Goal: Complete application form

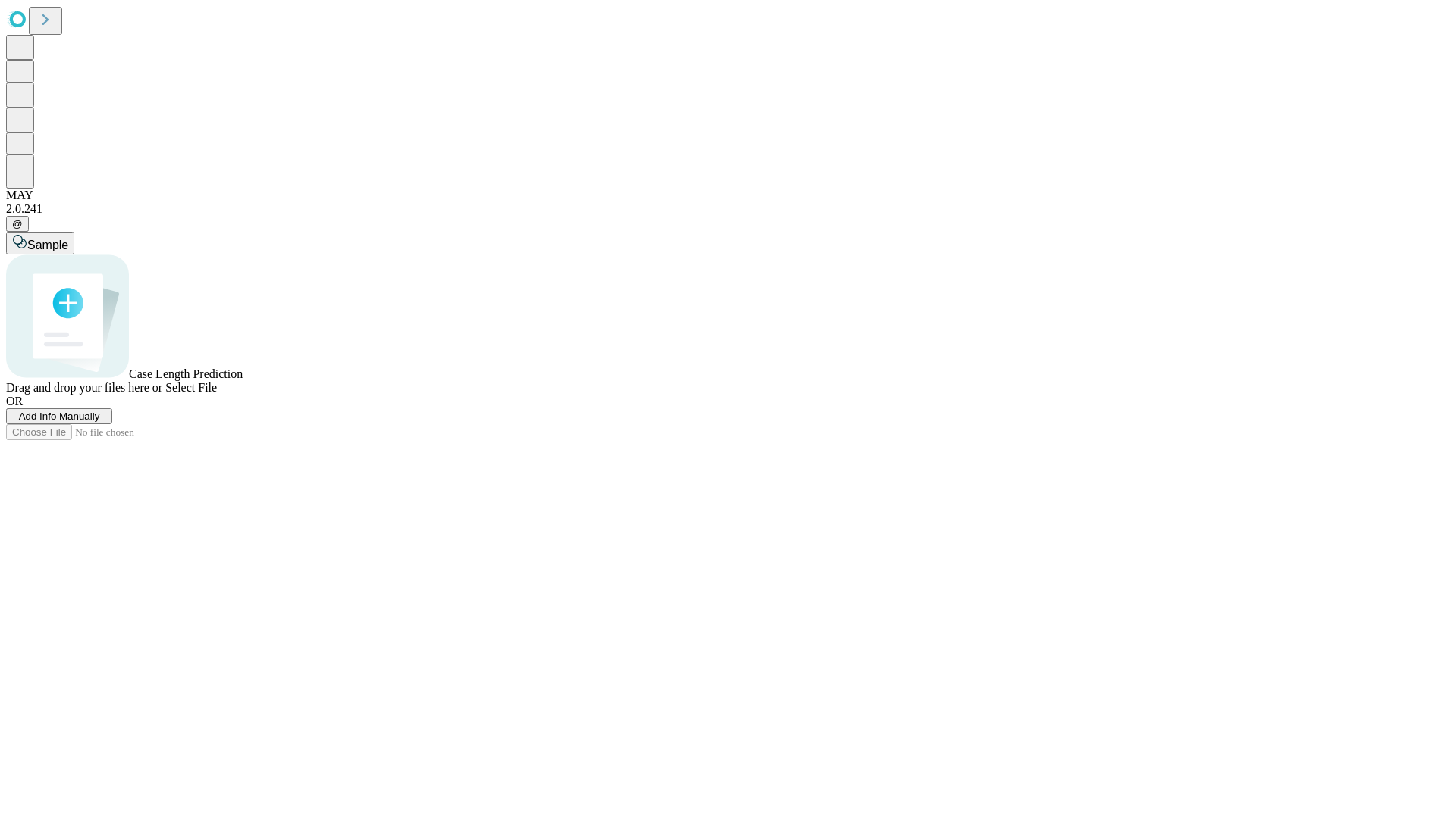
click at [100, 422] on span "Add Info Manually" at bounding box center [59, 416] width 81 height 12
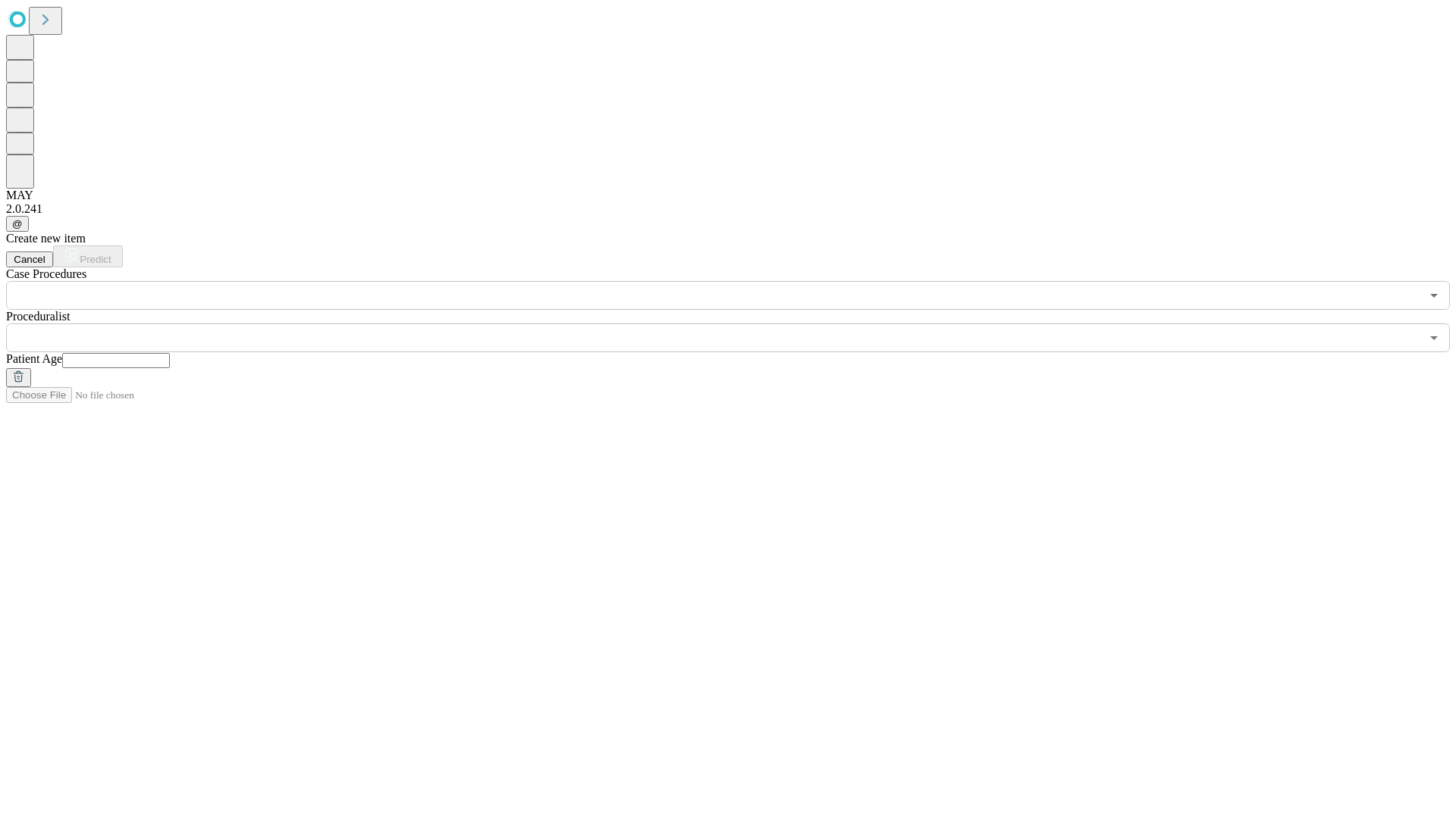
click at [170, 353] on input "text" at bounding box center [116, 361] width 108 height 15
type input "**"
click at [738, 323] on input "text" at bounding box center [713, 337] width 1414 height 28
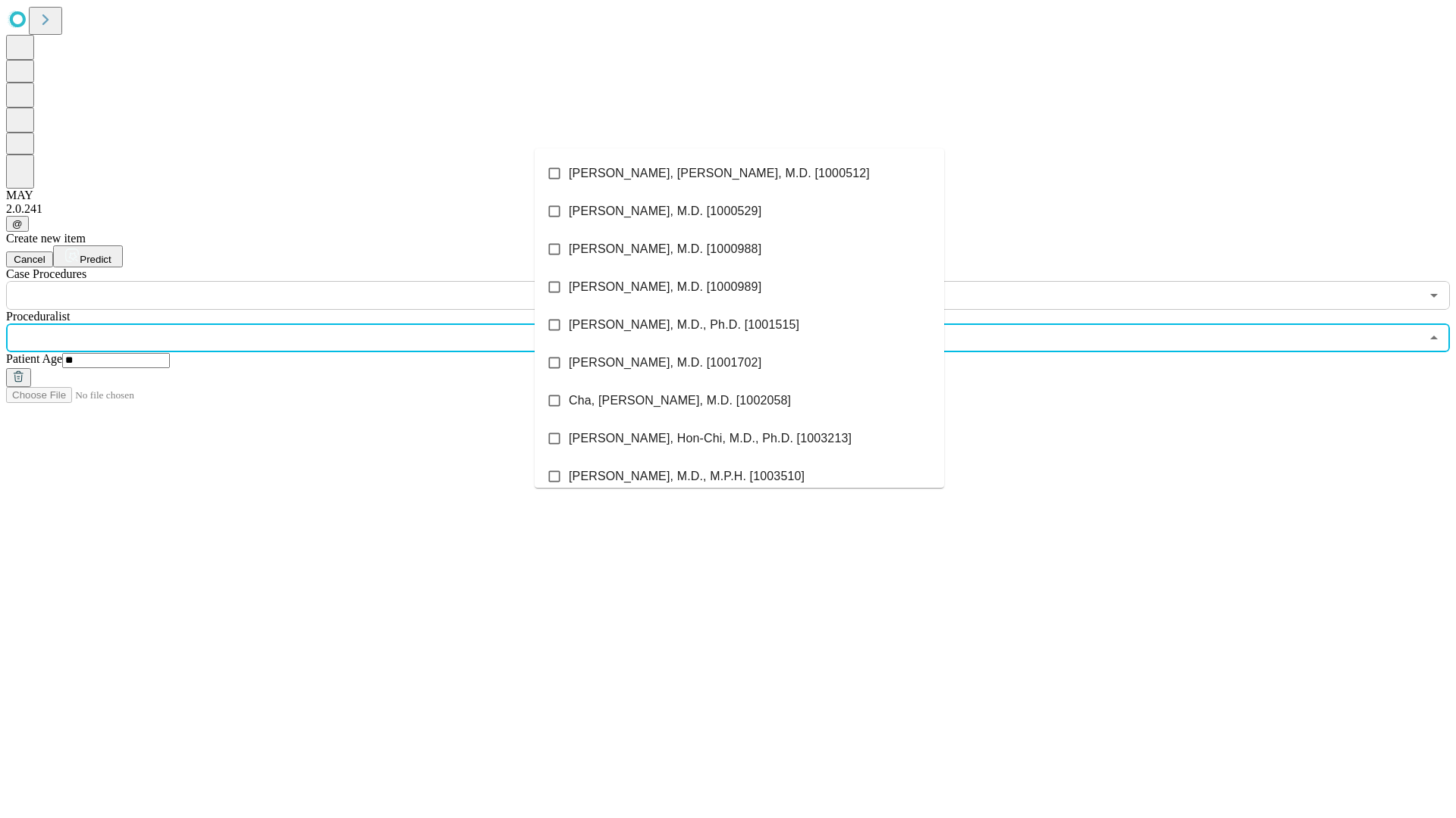
click at [739, 173] on li "[PERSON_NAME], [PERSON_NAME], M.D. [1000512]" at bounding box center [739, 173] width 410 height 38
click at [318, 281] on input "text" at bounding box center [713, 296] width 1414 height 28
